Goal: Check status: Check status

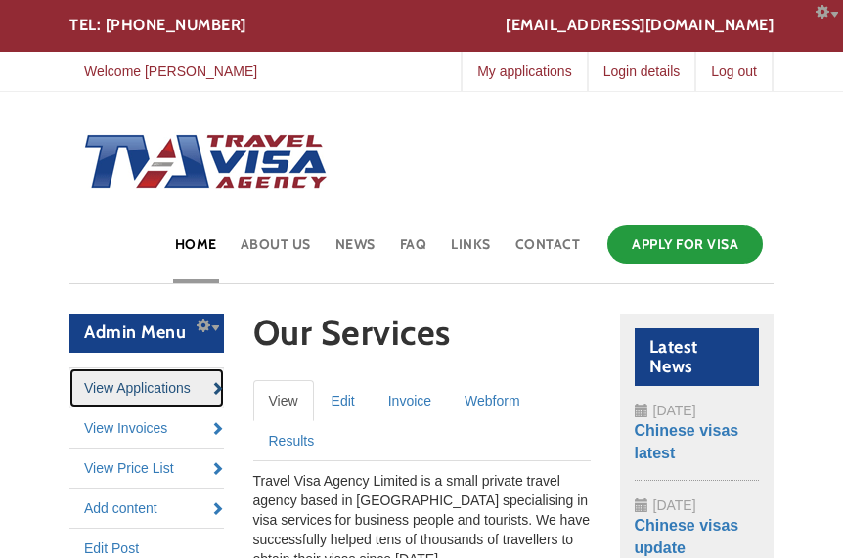
click at [145, 391] on link "View Applications" at bounding box center [146, 388] width 155 height 39
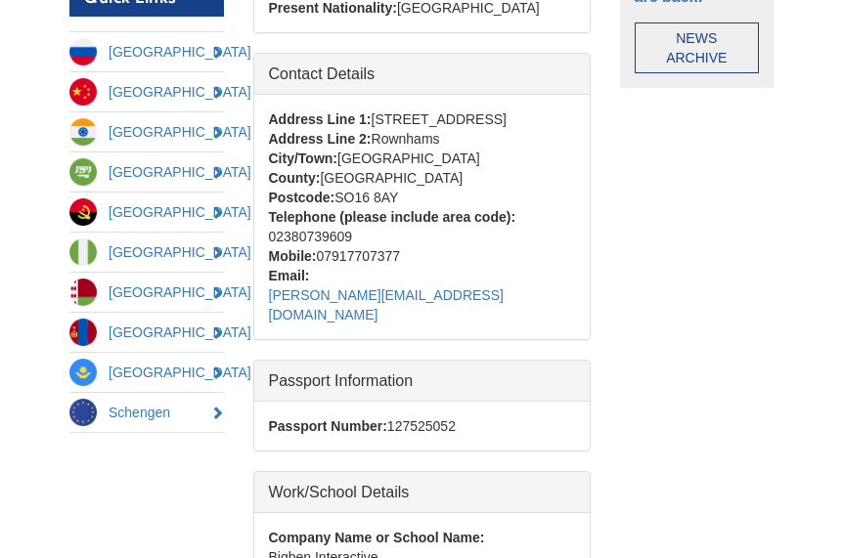
scroll to position [904, 0]
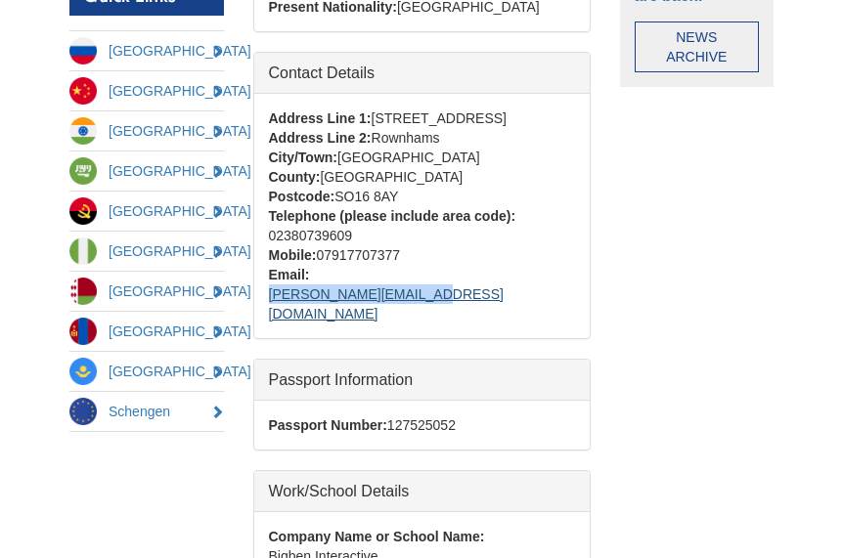
drag, startPoint x: 489, startPoint y: 264, endPoint x: 313, endPoint y: 272, distance: 176.2
click at [313, 272] on div "Email: [PERSON_NAME][EMAIL_ADDRESS][DOMAIN_NAME]" at bounding box center [422, 294] width 306 height 59
copy link "[PERSON_NAME][EMAIL_ADDRESS][DOMAIN_NAME]"
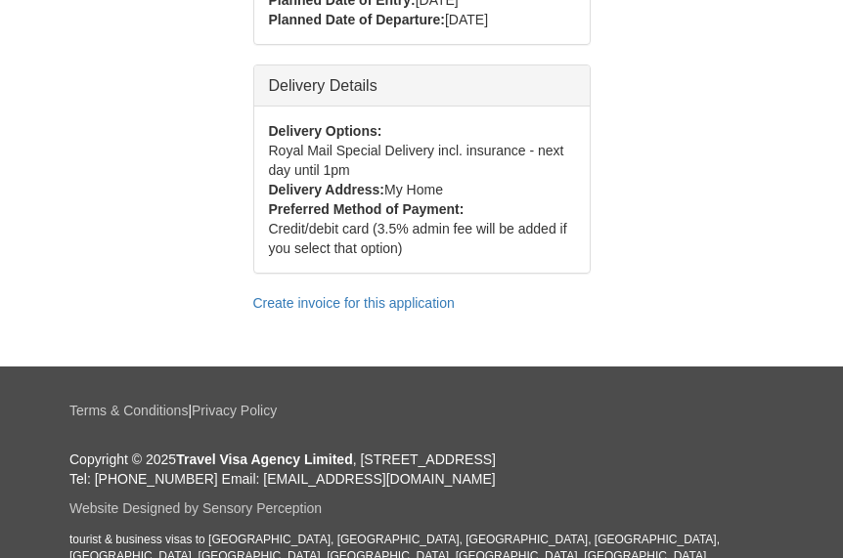
scroll to position [1731, 0]
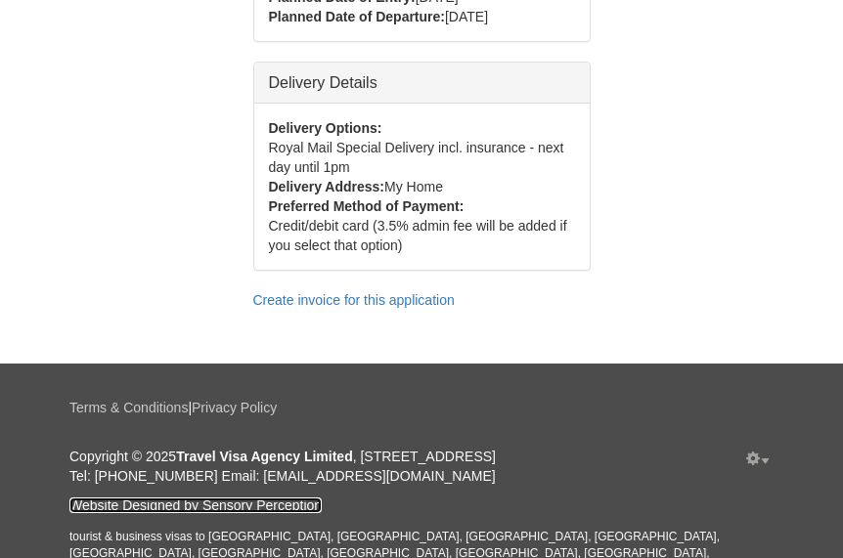
click at [290, 498] on link "Website Designed by Sensory Perception" at bounding box center [195, 506] width 252 height 16
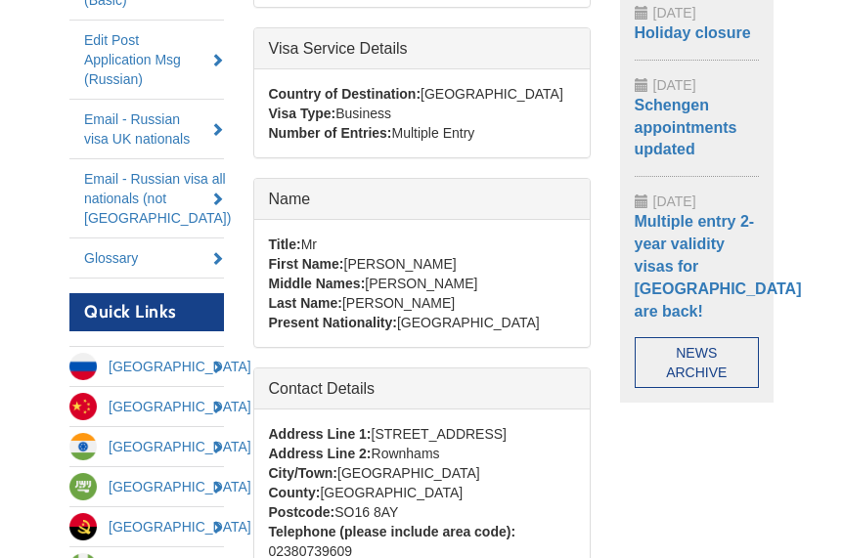
scroll to position [589, 0]
